Goal: Information Seeking & Learning: Learn about a topic

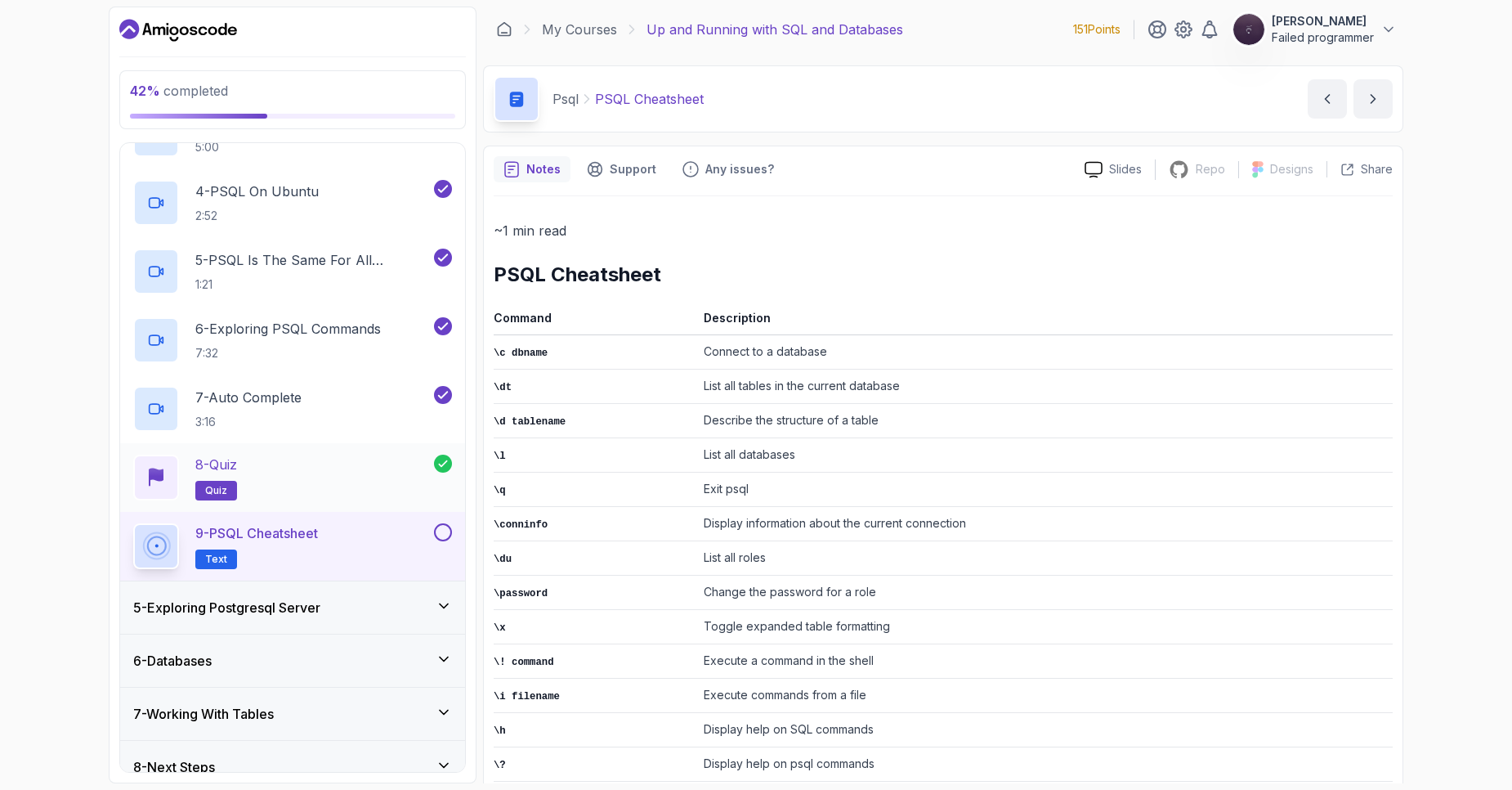
scroll to position [413, 0]
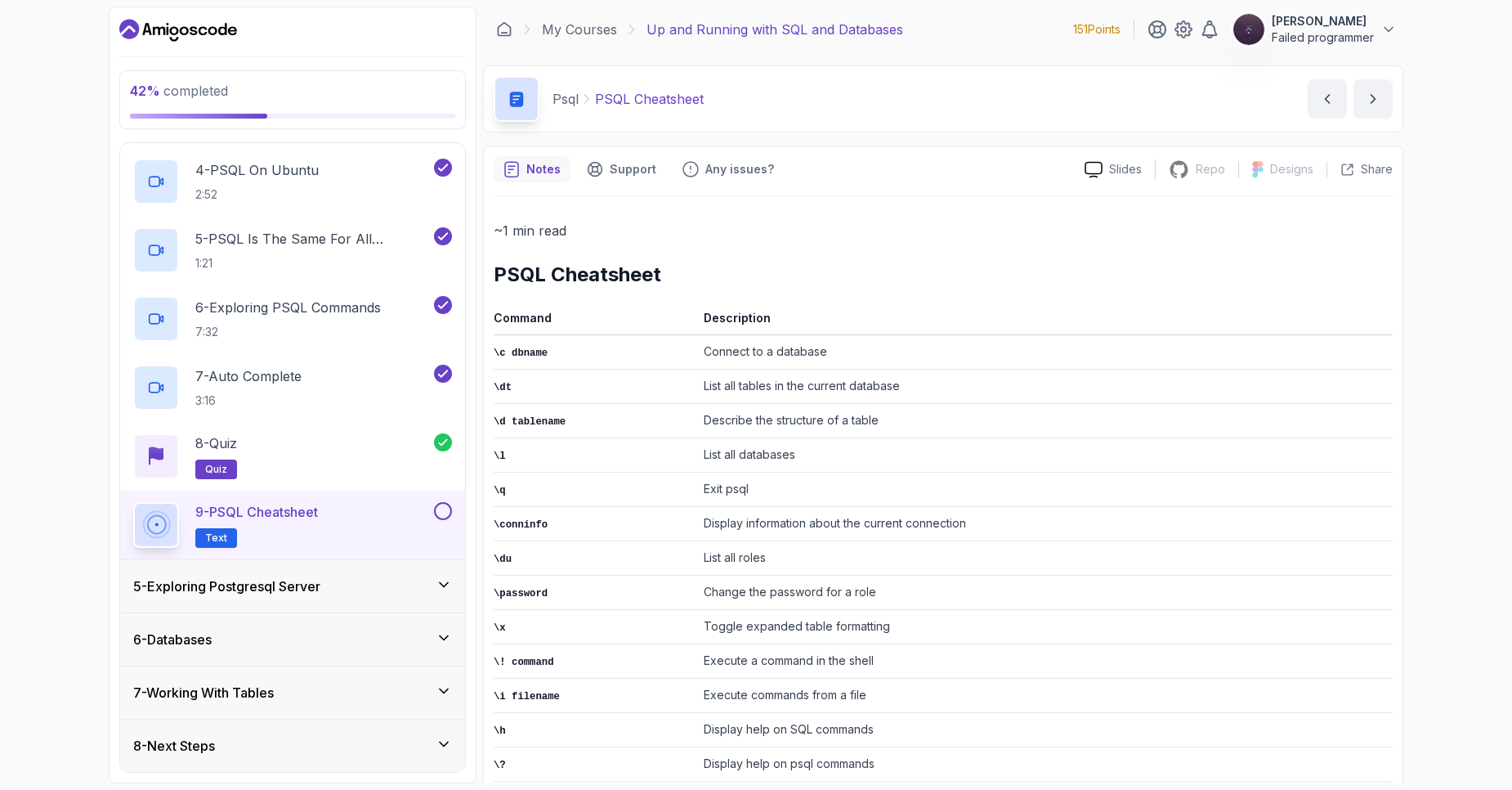
click at [318, 525] on h2 "9 - PSQL Cheatsheet Text" at bounding box center [256, 525] width 123 height 46
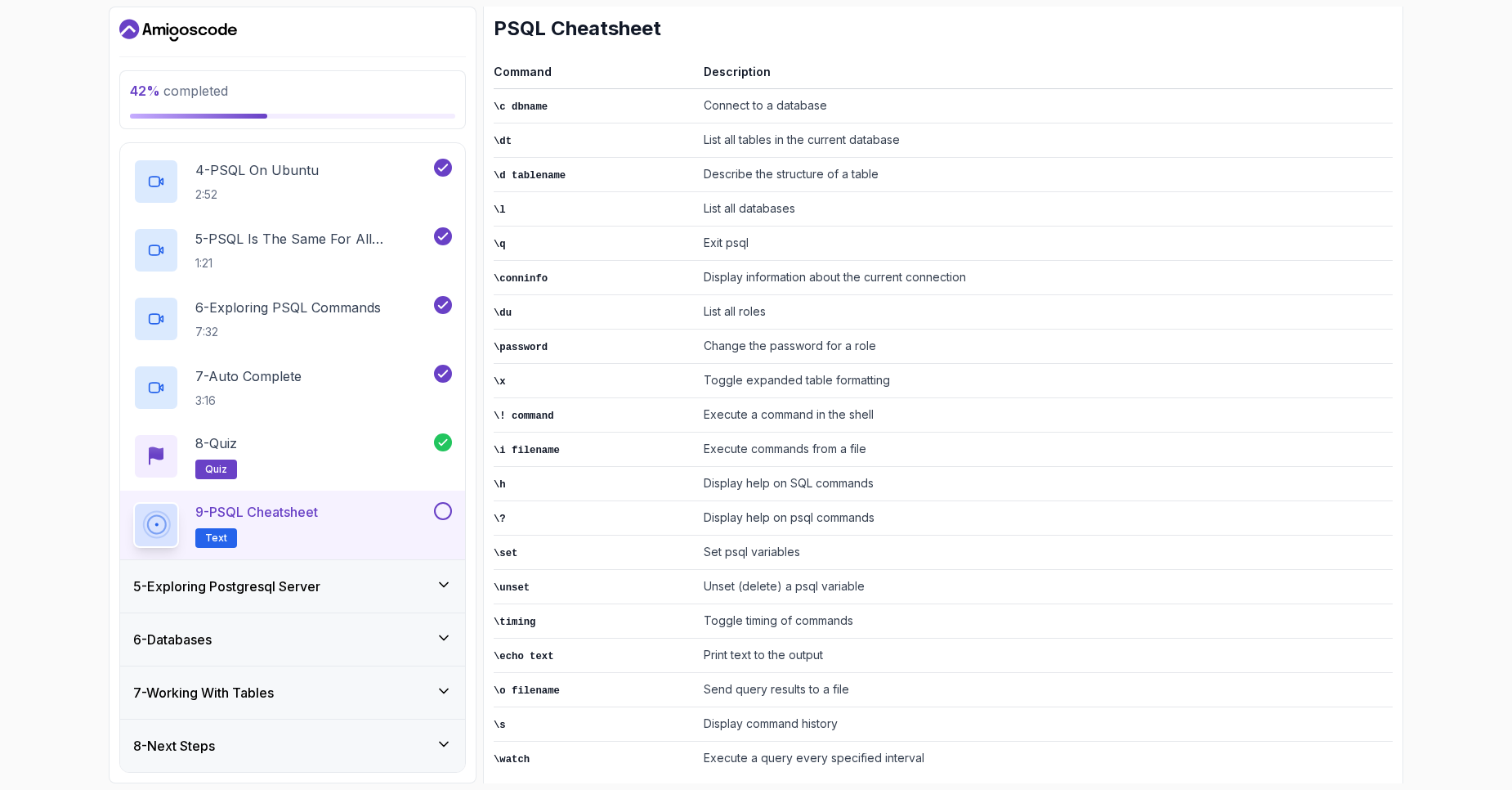
scroll to position [272, 0]
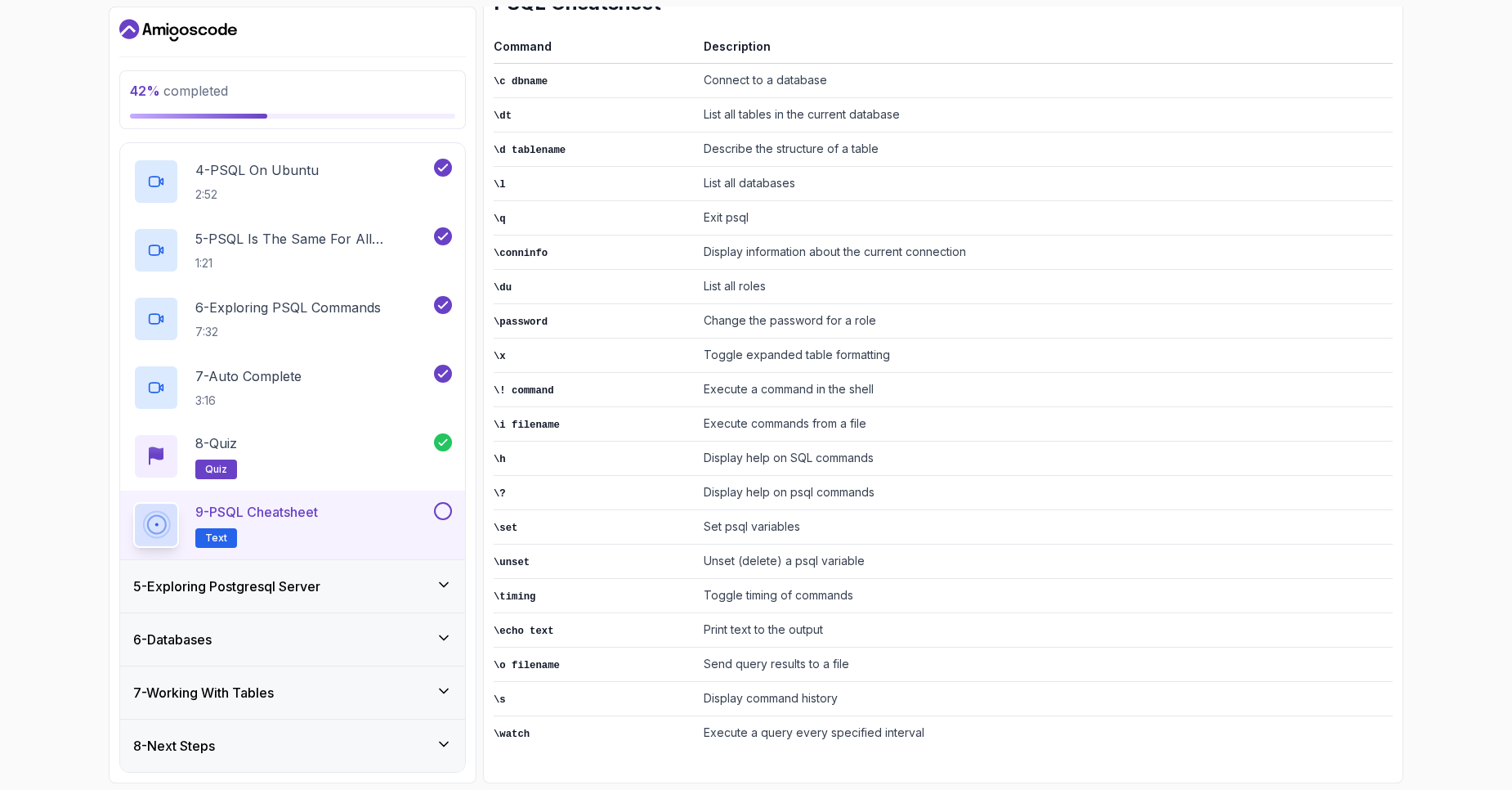
click at [276, 592] on h3 "5 - Exploring Postgresql Server" at bounding box center [227, 586] width 187 height 20
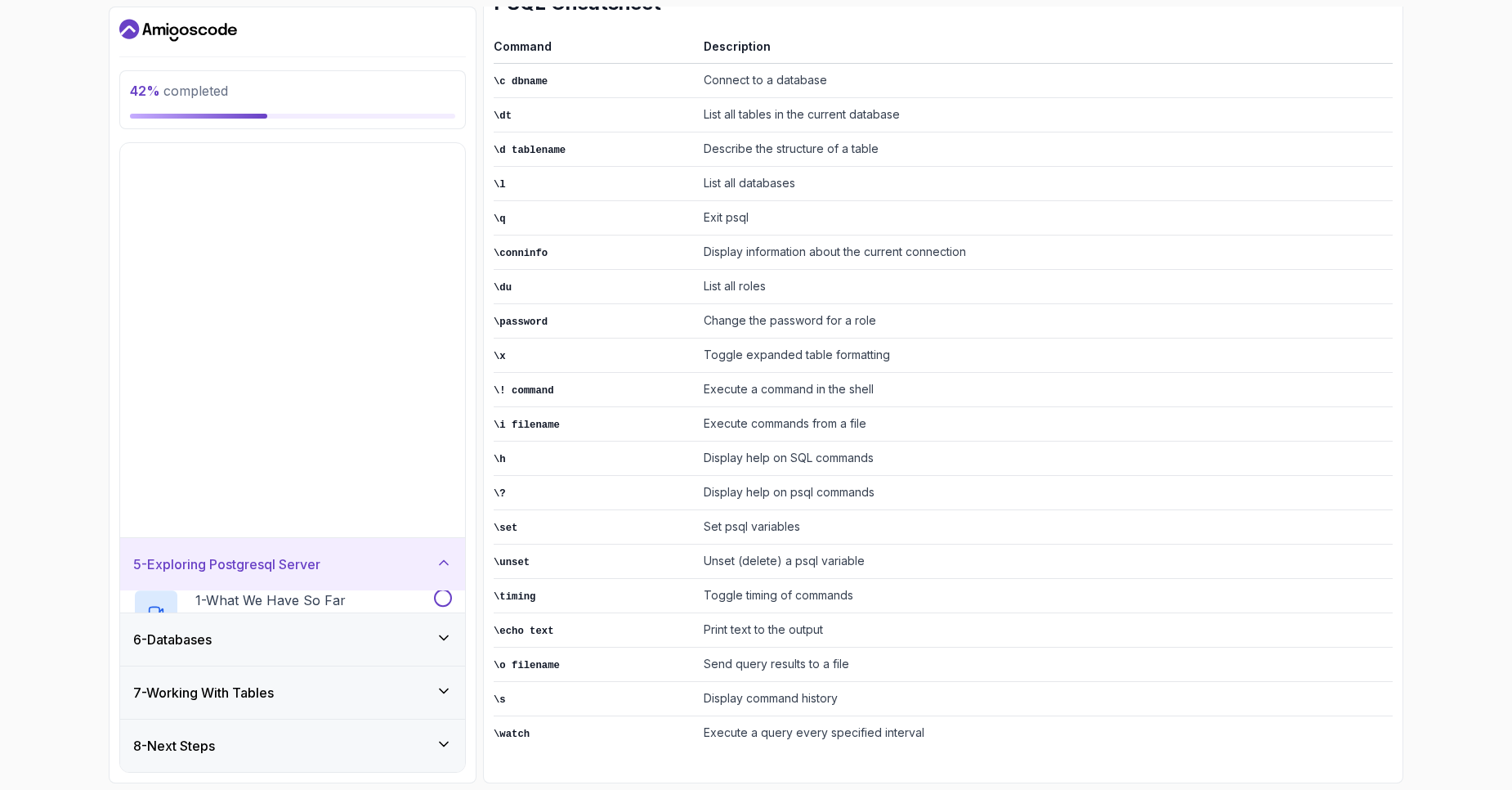
scroll to position [0, 0]
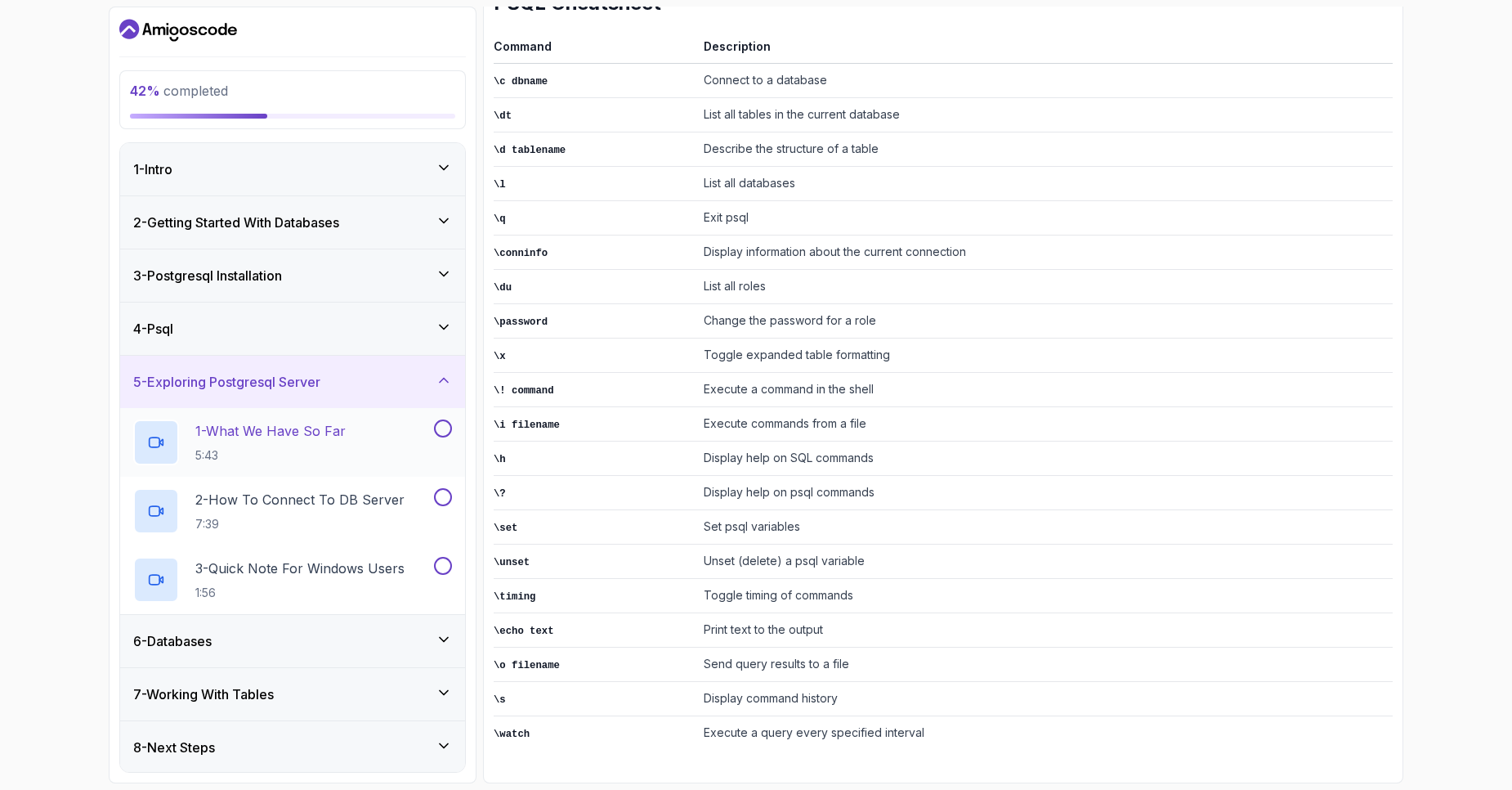
click at [310, 441] on h2 "1 - What We Have So Far 5:43" at bounding box center [270, 441] width 151 height 42
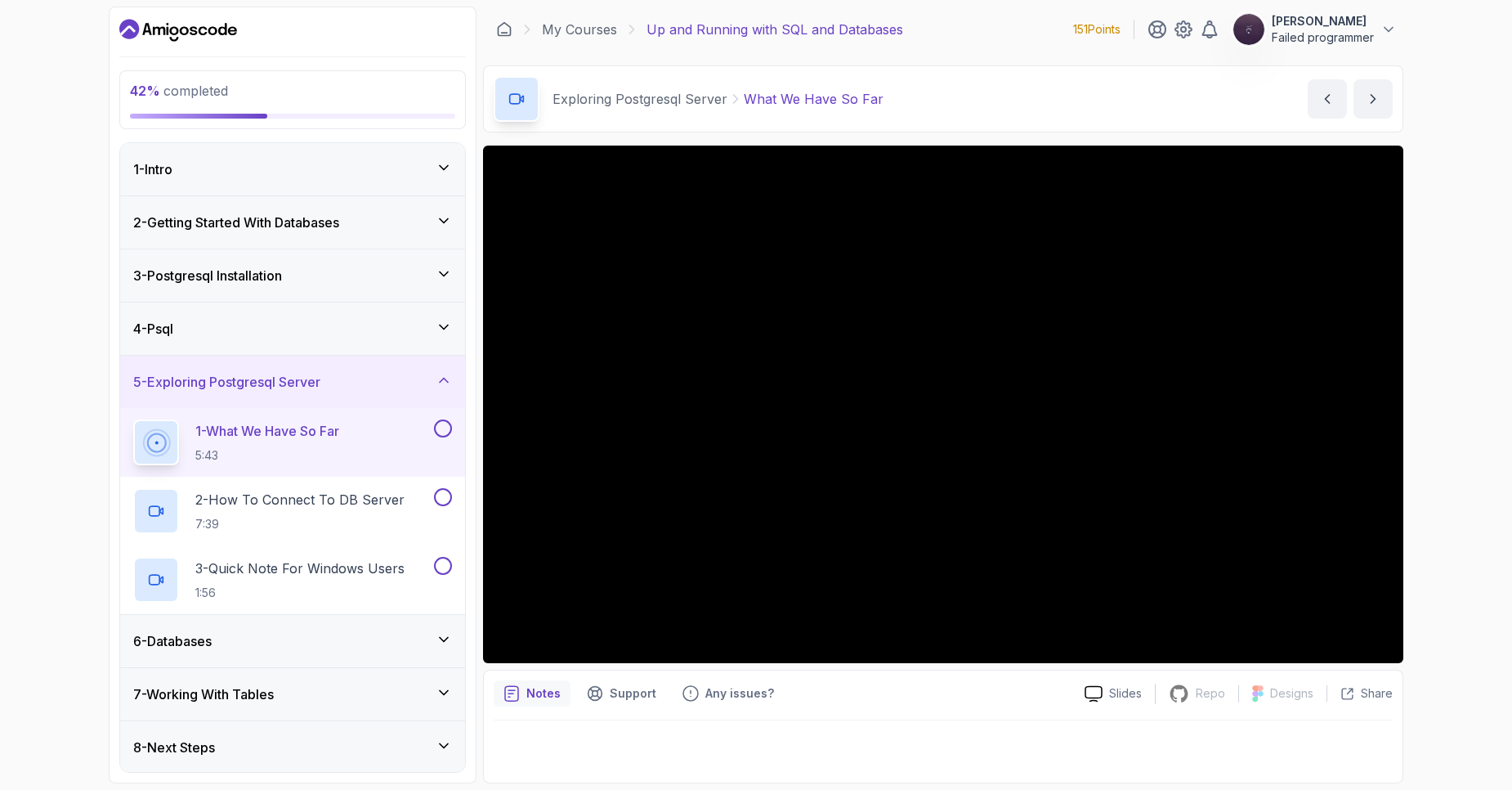
click at [1416, 253] on div "42 % completed 1 - Intro 2 - Getting Started With Databases 3 - Postgresql Inst…" at bounding box center [756, 395] width 1512 height 790
click at [1443, 442] on div "42 % completed 1 - Intro 2 - Getting Started With Databases 3 - Postgresql Inst…" at bounding box center [756, 395] width 1512 height 790
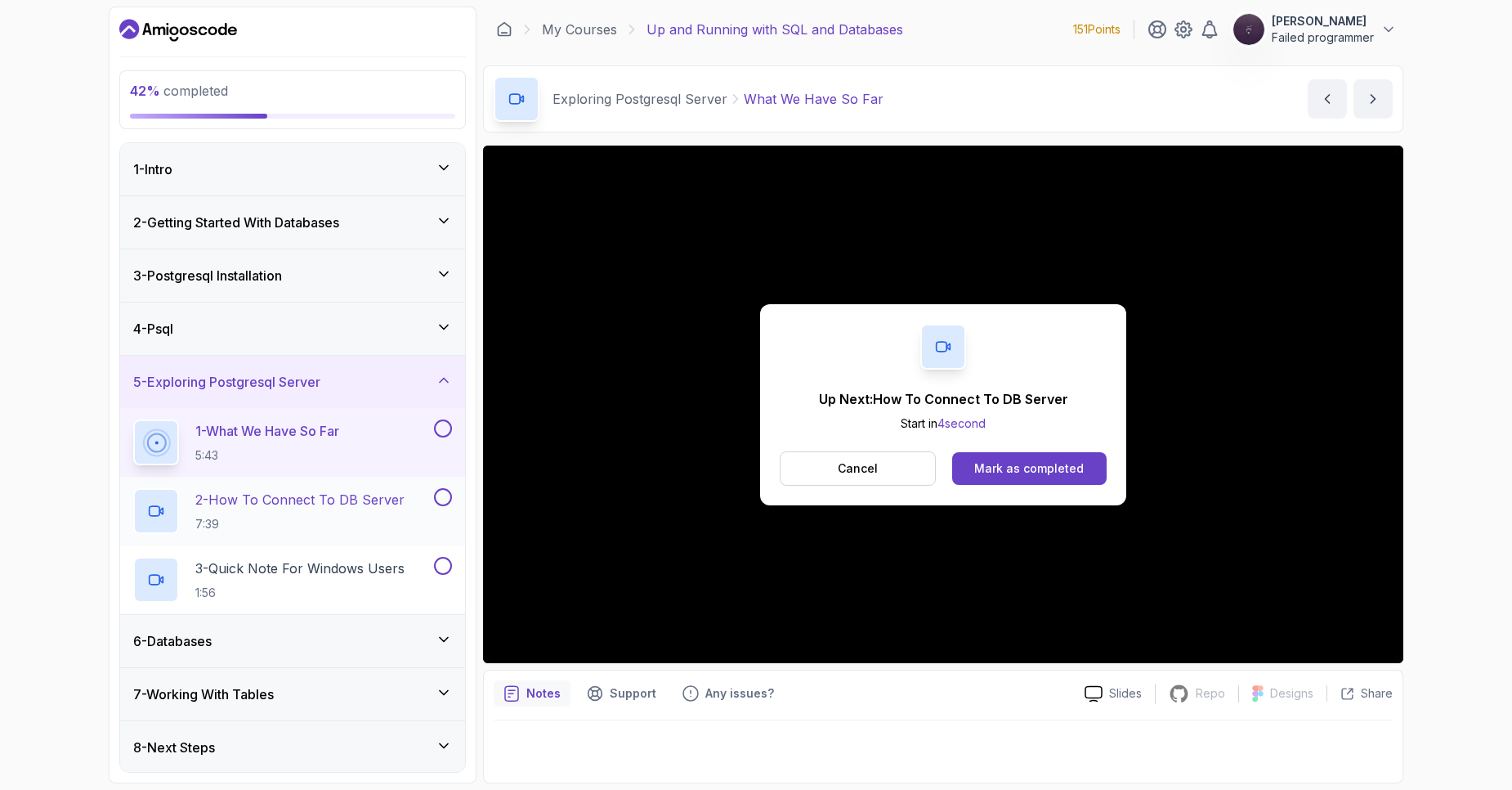
click at [325, 500] on p "2 - How To Connect To DB Server" at bounding box center [299, 499] width 209 height 20
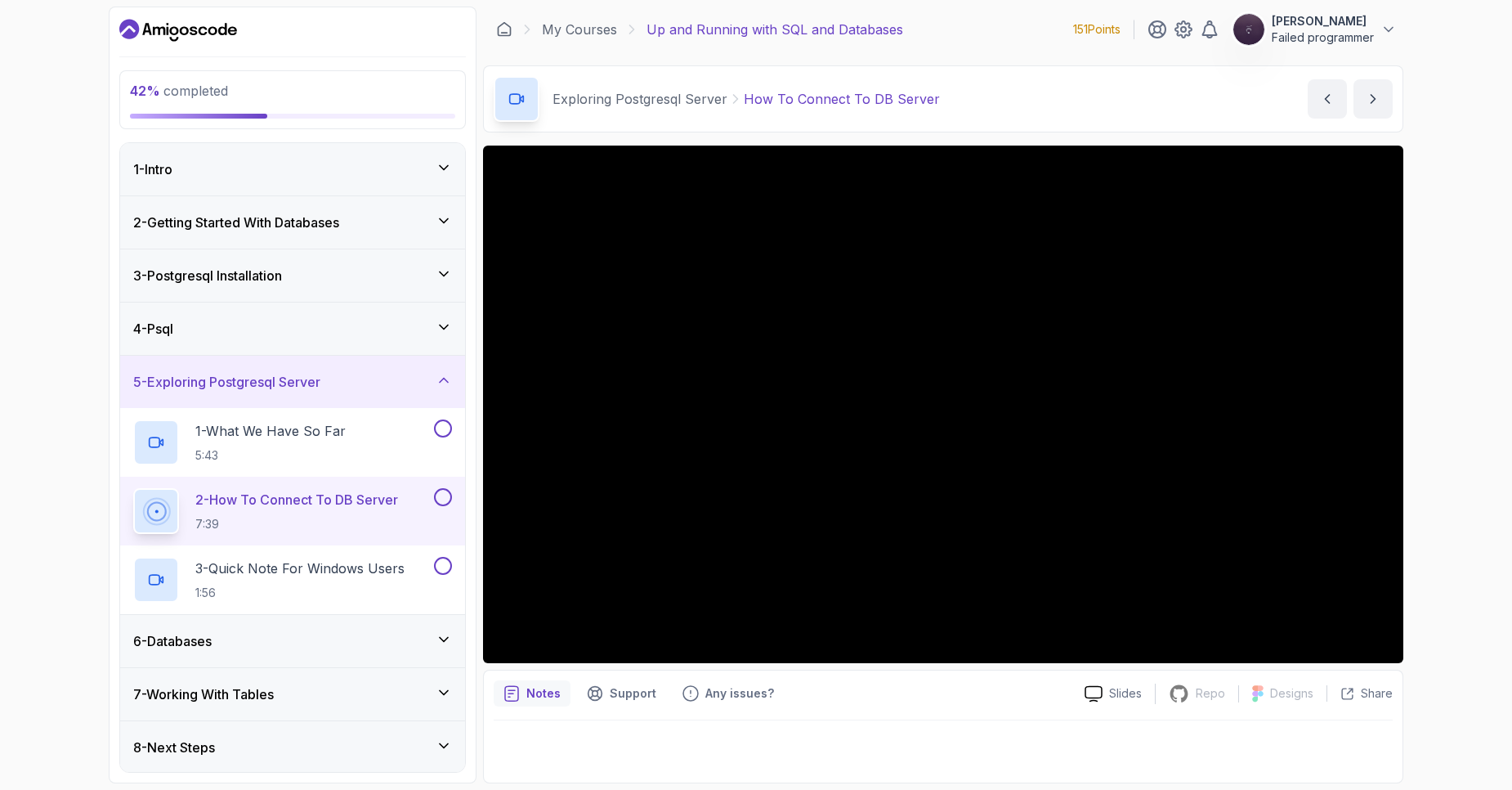
click at [1486, 201] on div "42 % completed 1 - Intro 2 - Getting Started With Databases 3 - Postgresql Inst…" at bounding box center [756, 395] width 1512 height 790
